Goal: Browse casually

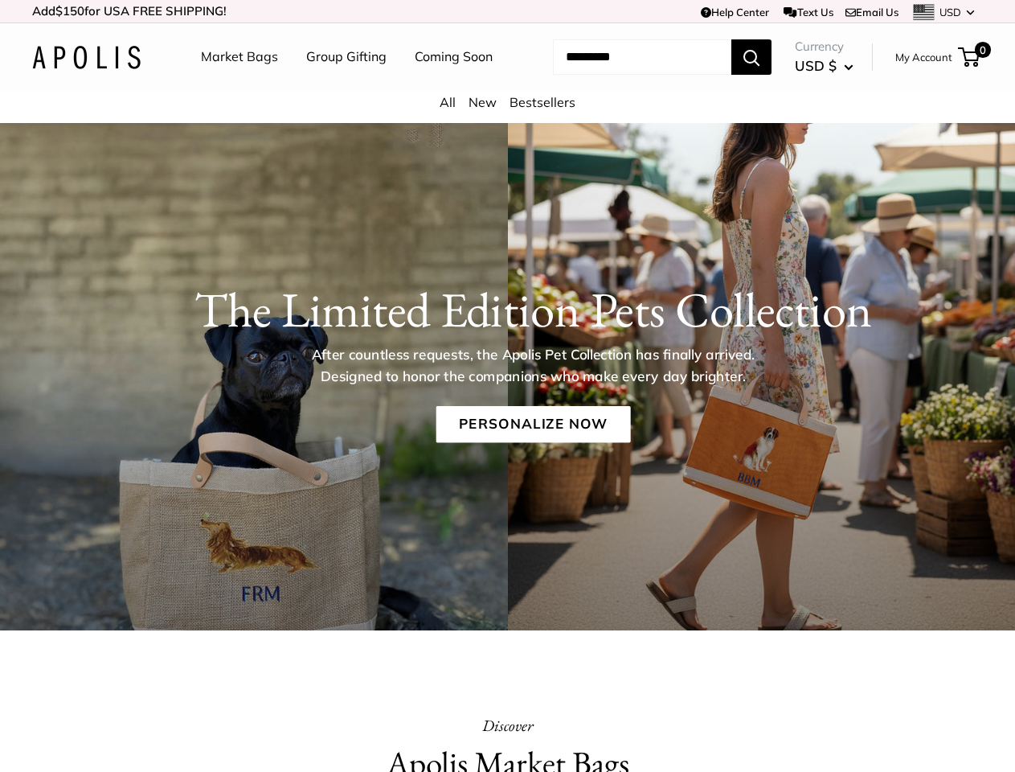
click at [507, 386] on p "After countless requests, the Apolis Pet Collection has finally arrived. Design…" at bounding box center [533, 365] width 497 height 43
click at [507, 11] on td "Help Center Text Us Email Us *** *** *** *** *** *** *** *** *** *** *** USD US…" at bounding box center [701, 11] width 563 height 23
click at [507, 83] on nav "Market Bags Group Gifting Coming Soon" at bounding box center [361, 56] width 384 height 51
click at [342, 83] on ul "Market Bags Group Gifting Coming Soon" at bounding box center [361, 56] width 320 height 51
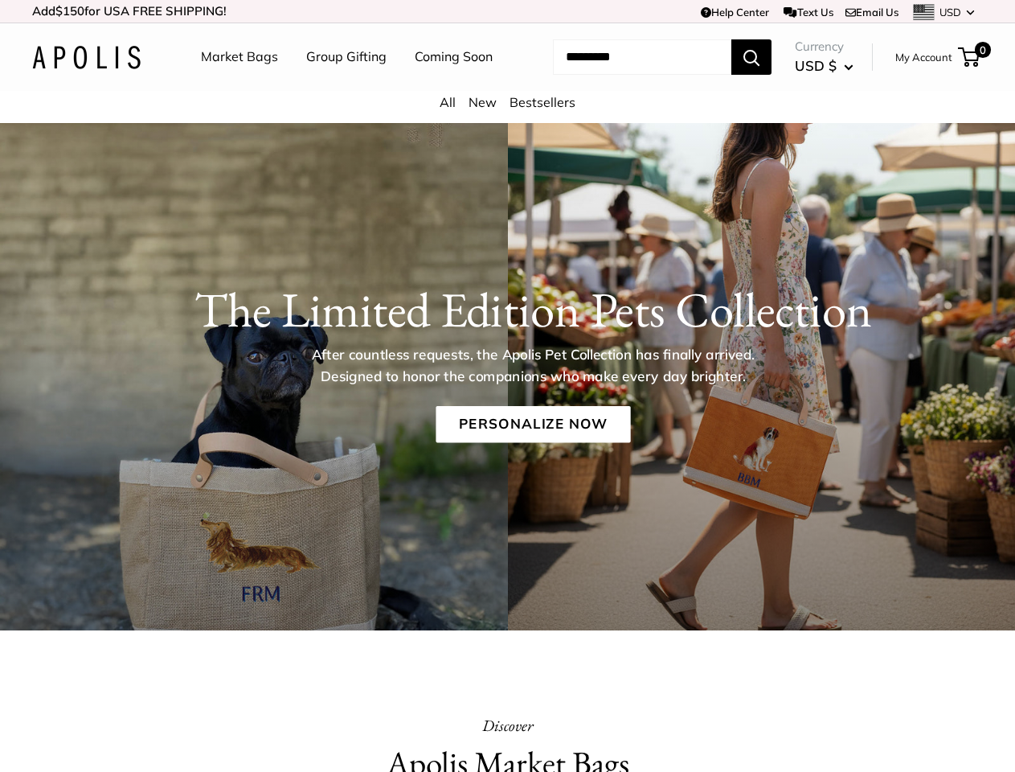
click at [623, 75] on input "Search..." at bounding box center [642, 56] width 178 height 35
click at [507, 387] on p "After countless requests, the Apolis Pet Collection has finally arrived. Design…" at bounding box center [533, 365] width 497 height 43
